Goal: Information Seeking & Learning: Learn about a topic

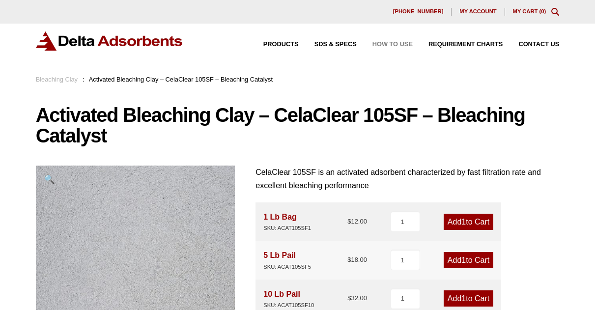
click at [389, 45] on span "How to Use" at bounding box center [393, 44] width 40 height 6
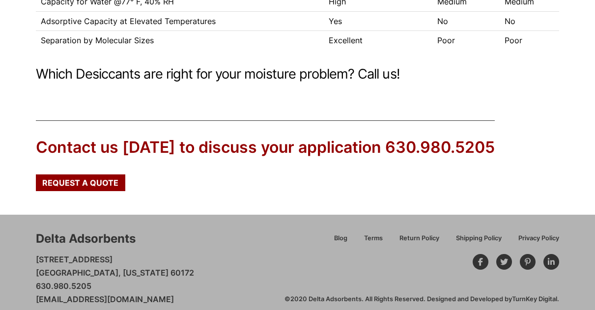
scroll to position [405, 0]
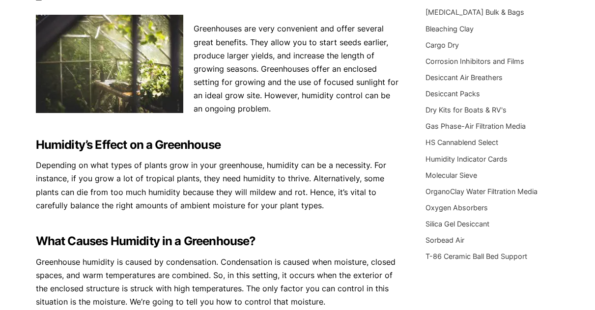
scroll to position [138, 0]
